Goal: Task Accomplishment & Management: Manage account settings

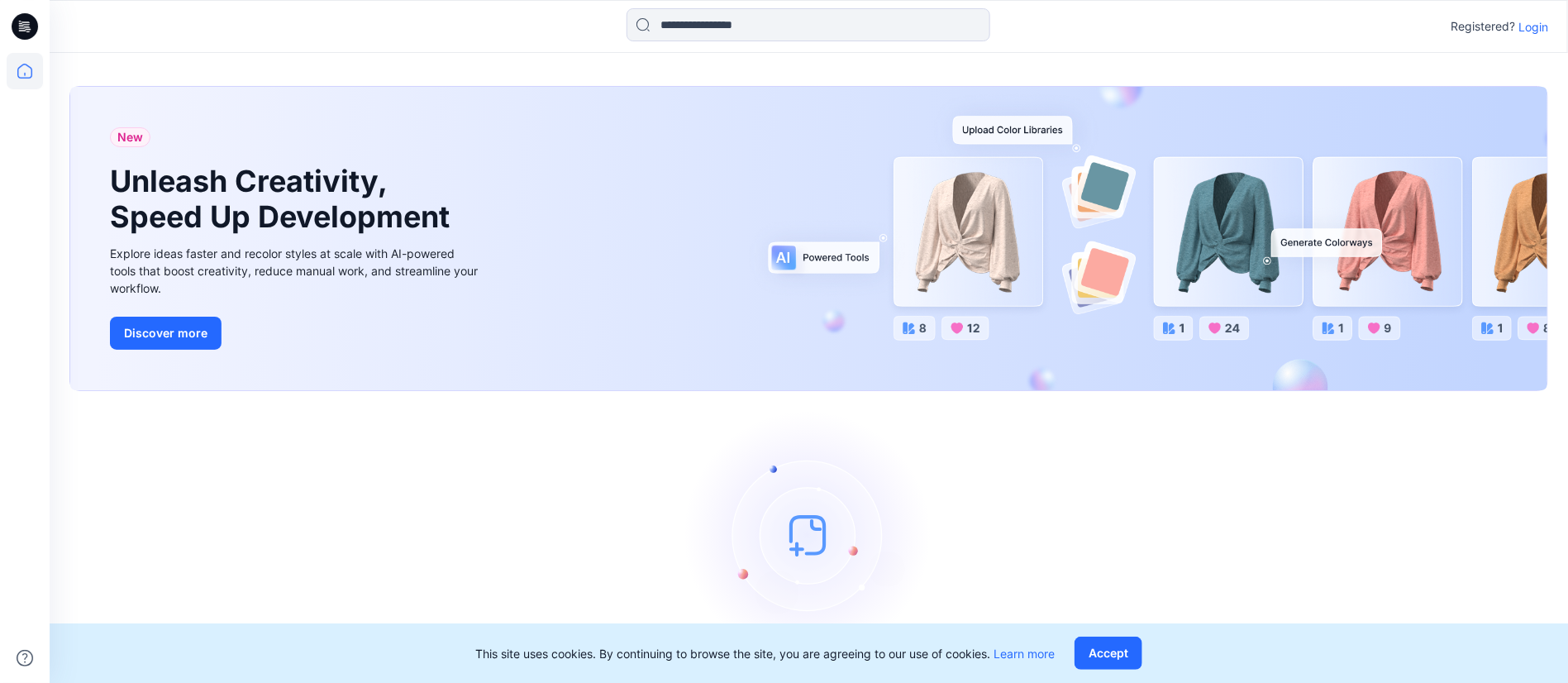
scroll to position [45, 0]
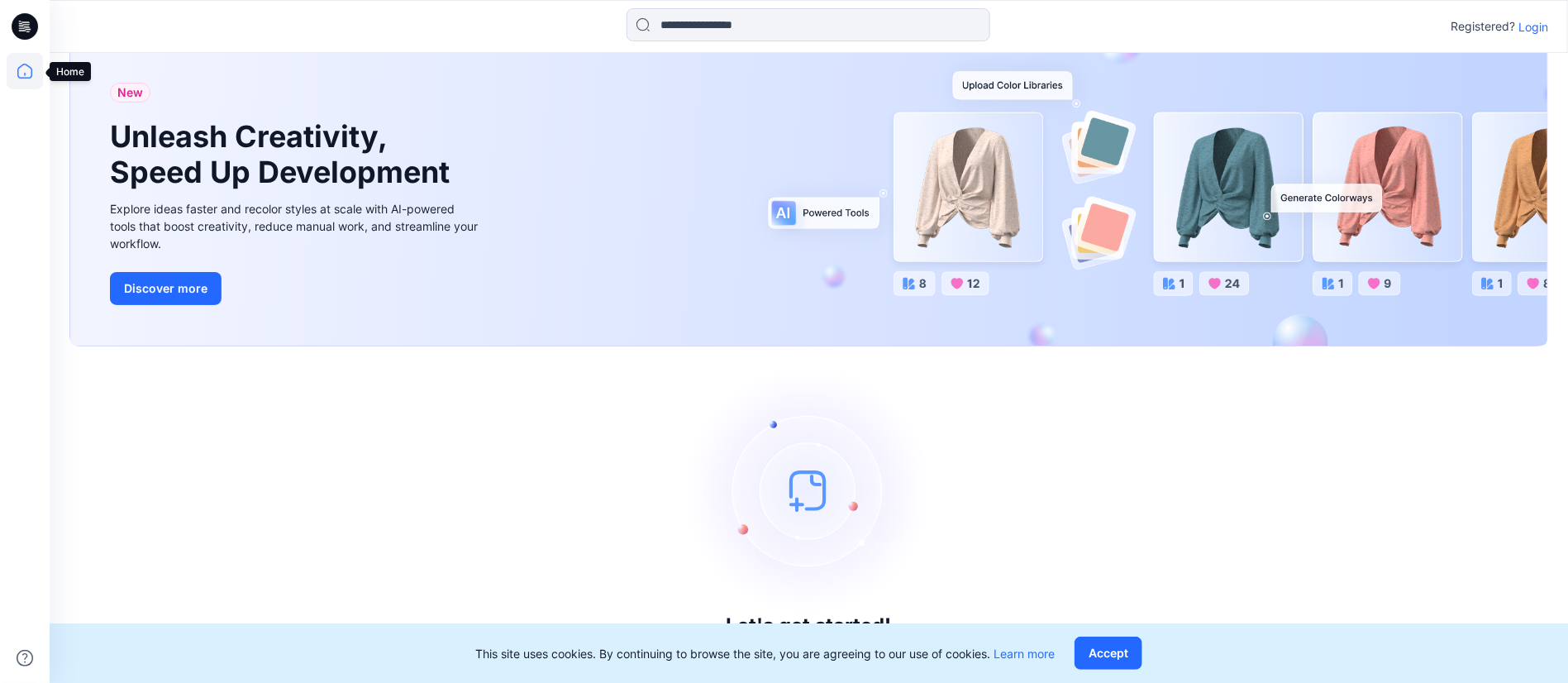
click at [41, 65] on icon at bounding box center [24, 71] width 36 height 36
click at [26, 70] on icon at bounding box center [24, 71] width 36 height 36
click at [1364, 405] on div "Let's get started! Click New to add a style or create a folder." at bounding box center [808, 515] width 1478 height 298
click at [874, 460] on img at bounding box center [809, 490] width 248 height 249
drag, startPoint x: 790, startPoint y: 495, endPoint x: 803, endPoint y: 500, distance: 13.9
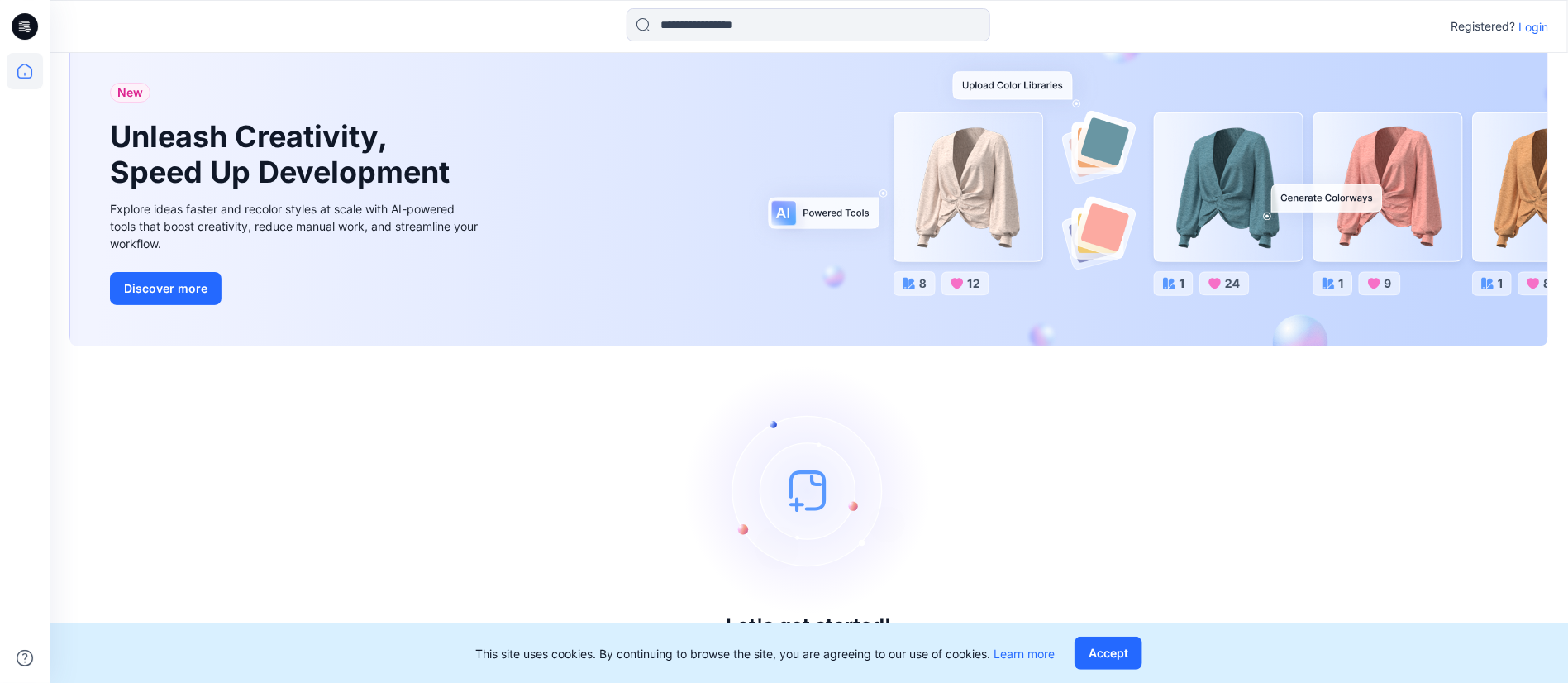
click at [792, 494] on img at bounding box center [809, 490] width 248 height 249
click at [13, 65] on icon at bounding box center [24, 71] width 36 height 36
click at [1130, 467] on div "Let's get started! Click New to add a style or create a folder." at bounding box center [808, 515] width 1478 height 298
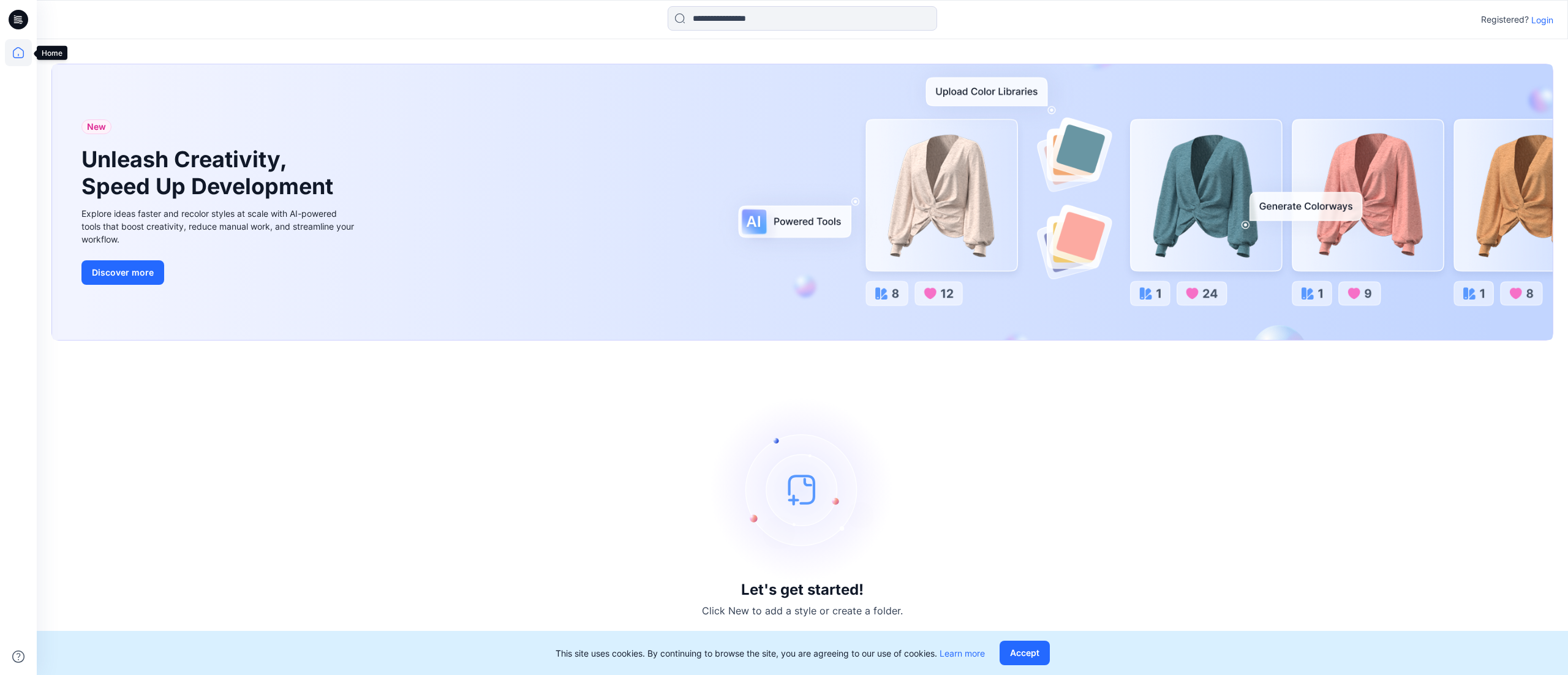
click at [13, 52] on icon at bounding box center [18, 53] width 27 height 27
click at [1161, 16] on p "Login" at bounding box center [1542, 20] width 22 height 13
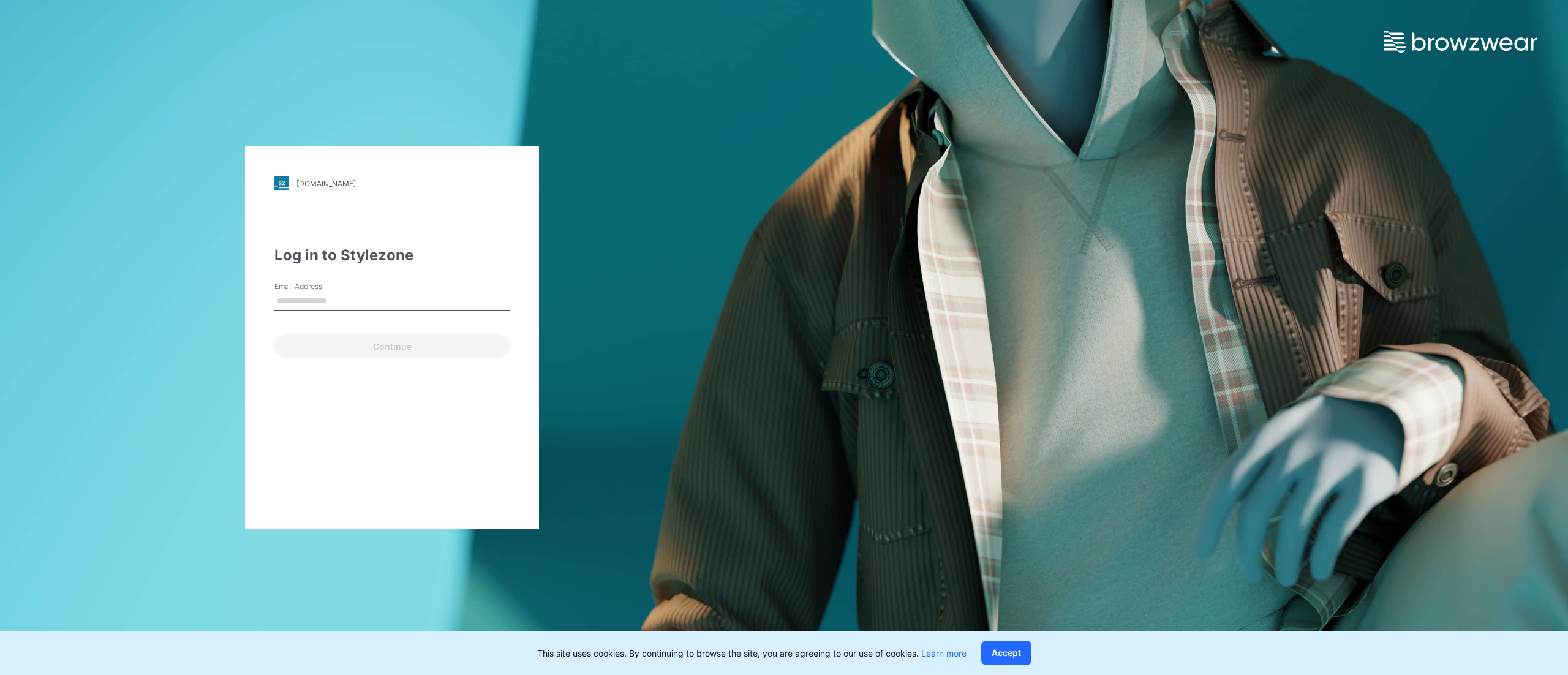
click at [344, 292] on input "Email Address" at bounding box center [392, 301] width 235 height 18
click at [316, 297] on input "Email Address" at bounding box center [392, 301] width 235 height 18
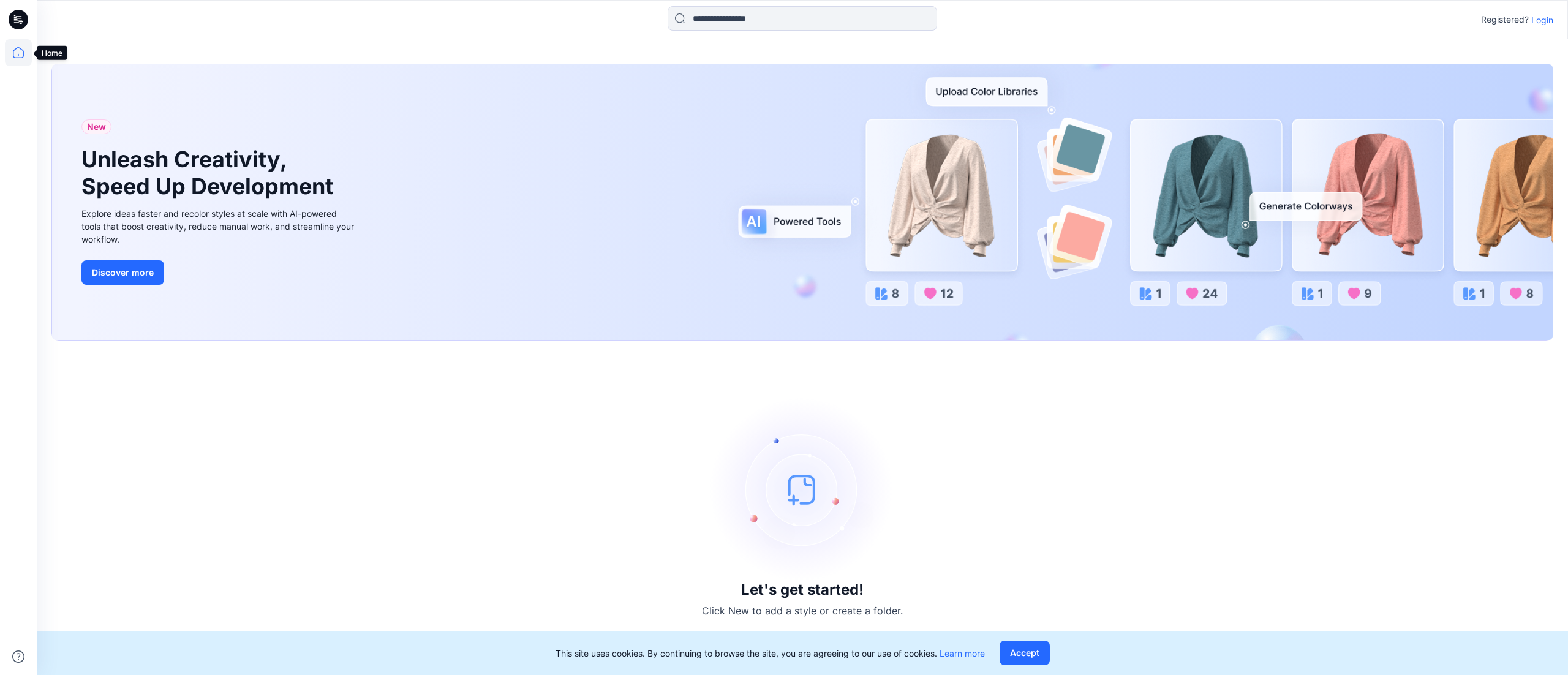
click at [13, 49] on icon at bounding box center [18, 53] width 27 height 27
click at [1030, 656] on button "Accept" at bounding box center [1025, 652] width 50 height 24
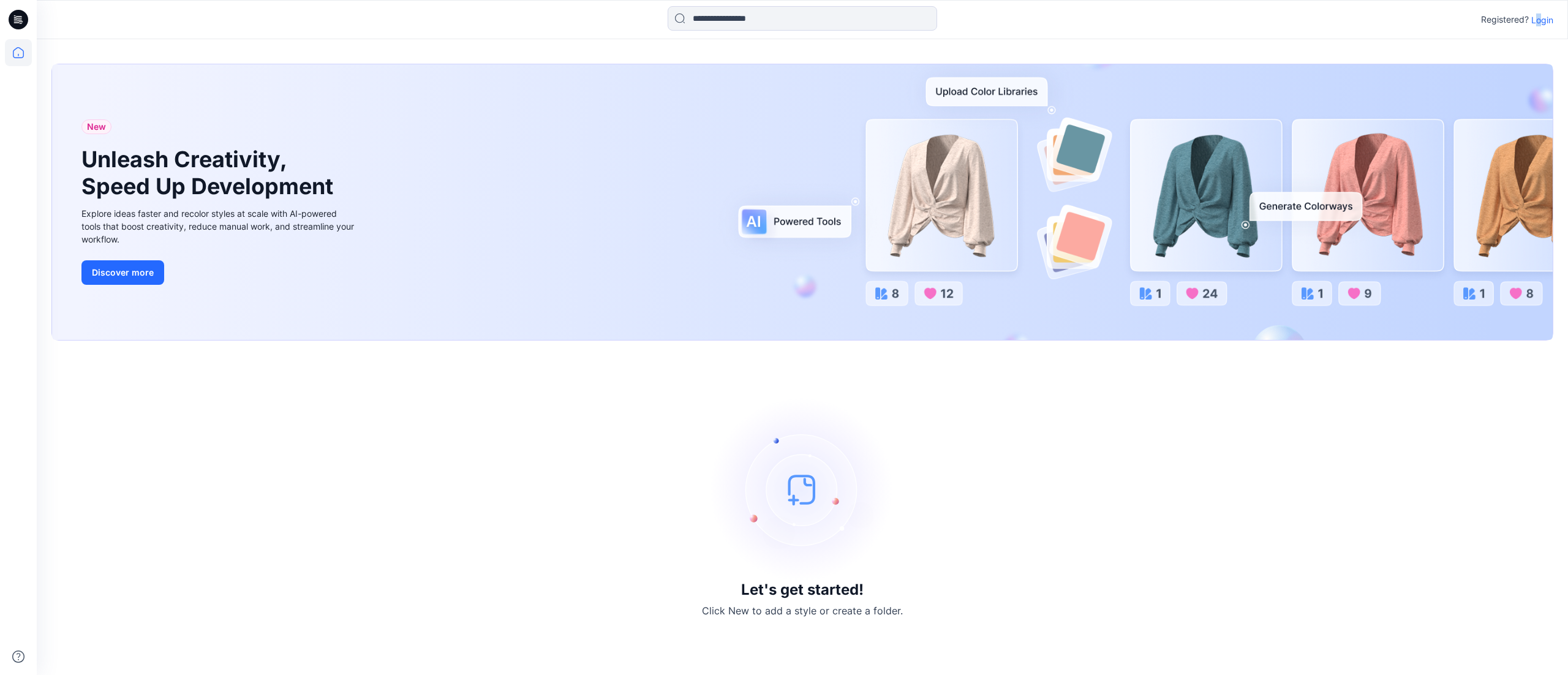
click at [1539, 14] on p "Login" at bounding box center [1542, 20] width 22 height 13
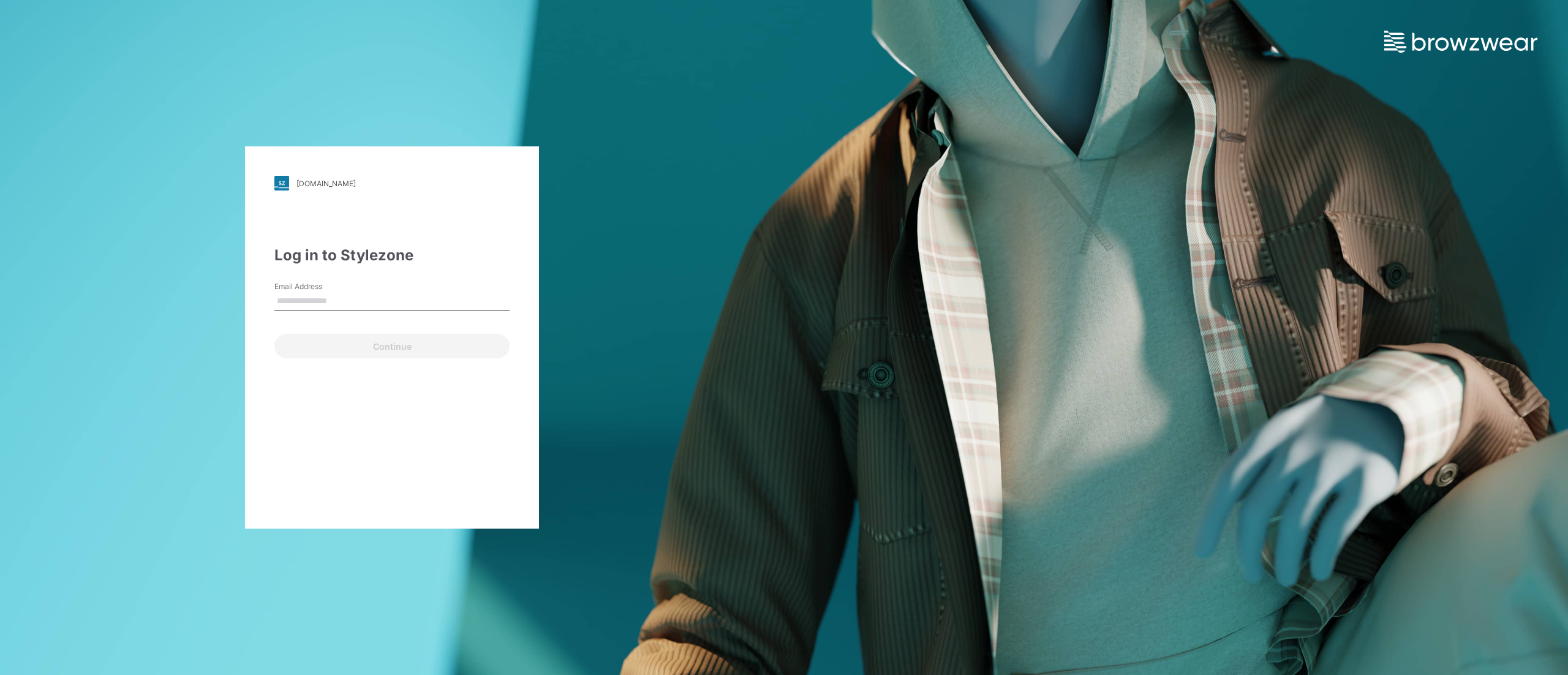
click at [327, 301] on input "Email Address" at bounding box center [392, 301] width 235 height 18
type input "**********"
click at [391, 346] on button "Continue" at bounding box center [392, 346] width 235 height 24
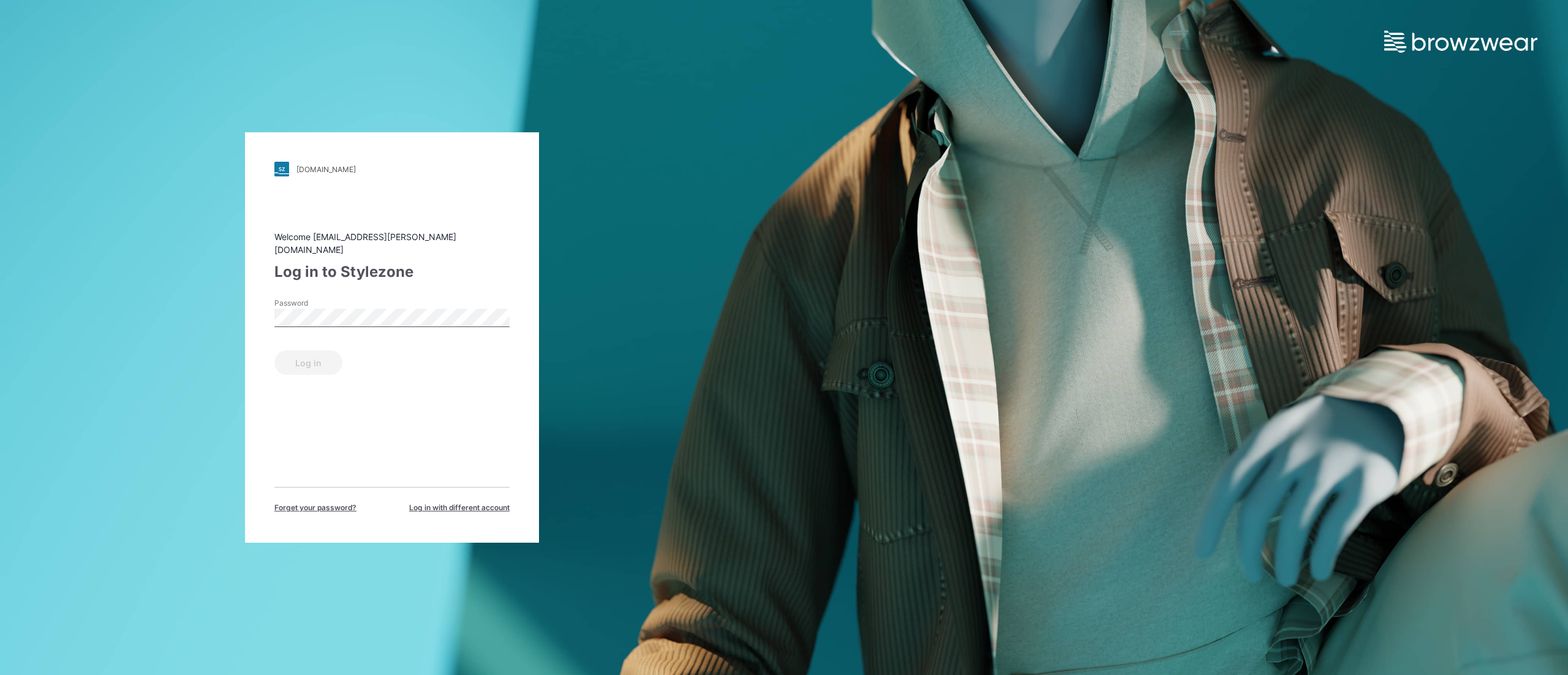
click at [372, 301] on div "Password" at bounding box center [392, 316] width 235 height 37
click at [325, 352] on button "Log in" at bounding box center [308, 363] width 68 height 24
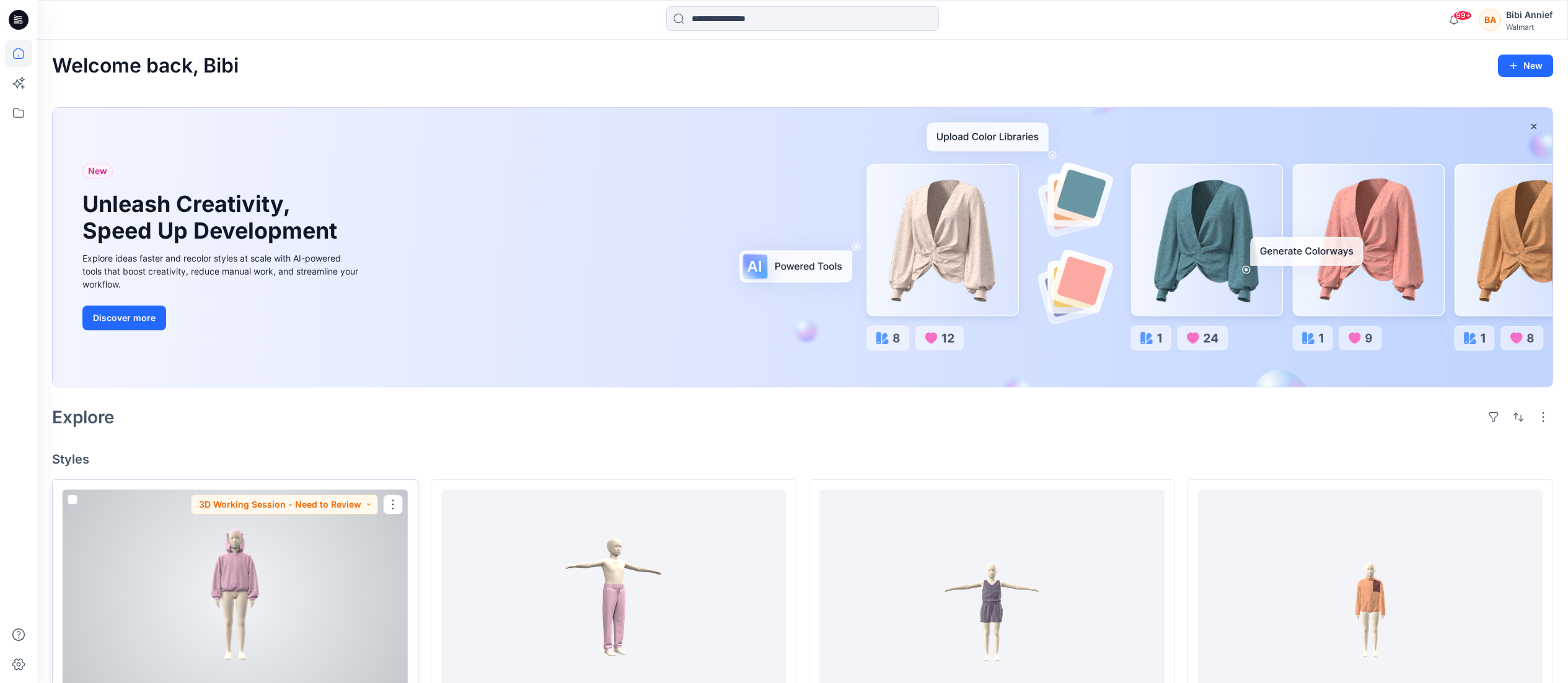
click at [253, 563] on div at bounding box center [235, 595] width 345 height 211
